Goal: Find specific page/section: Find specific page/section

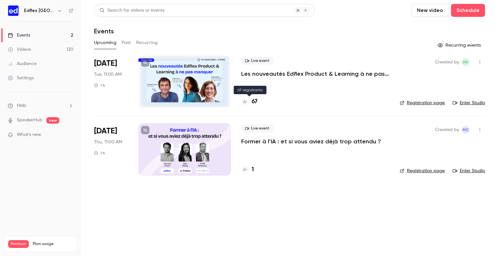
click at [245, 102] on icon at bounding box center [245, 101] width 4 height 3
